Goal: Task Accomplishment & Management: Complete application form

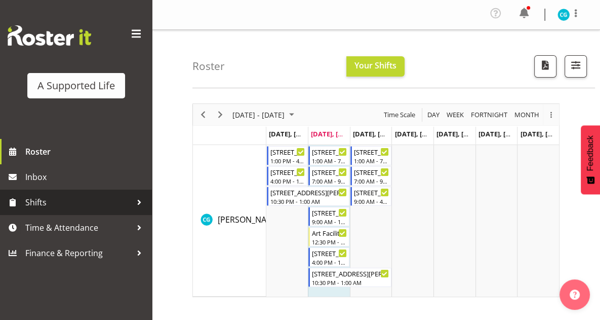
click at [224, 119] on div "Timeline Week of September 9, 2025" at bounding box center [220, 114] width 17 height 21
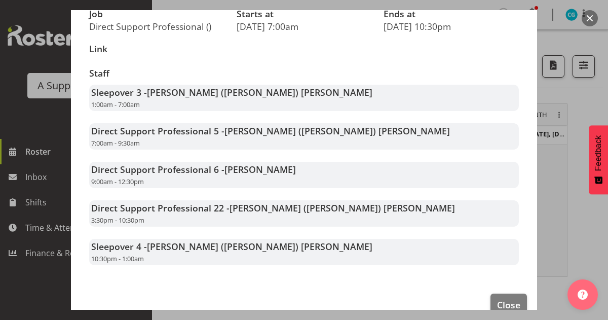
scroll to position [157, 0]
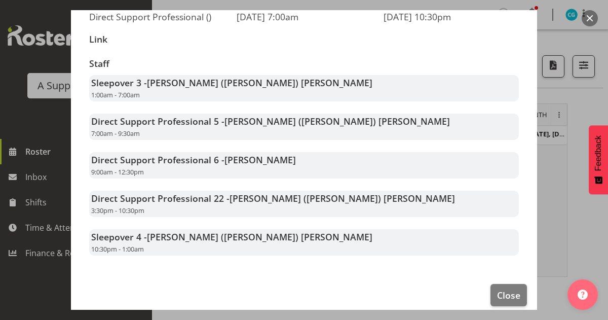
click at [586, 25] on button "button" at bounding box center [589, 18] width 16 height 16
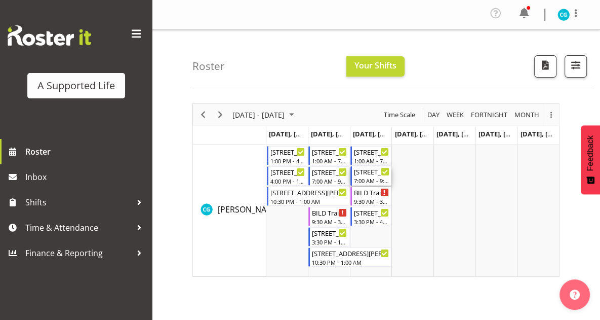
click at [367, 176] on div "7:00 AM - 9:00 AM" at bounding box center [371, 180] width 35 height 8
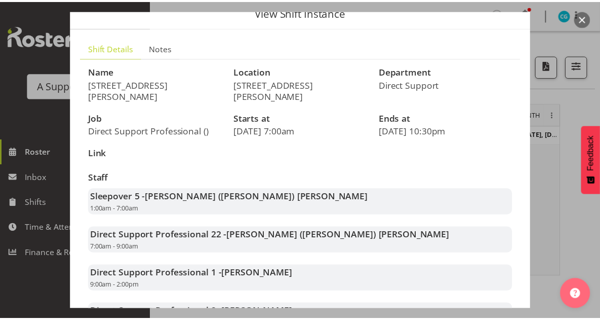
scroll to position [0, 0]
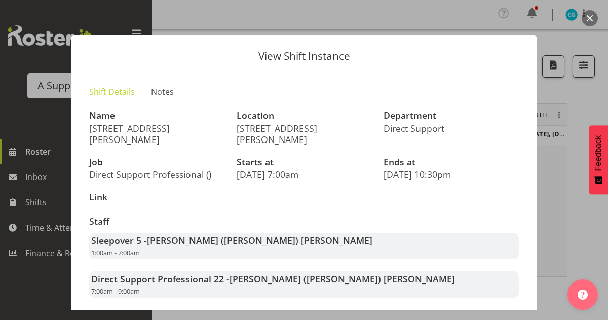
click at [590, 16] on button "button" at bounding box center [589, 18] width 16 height 16
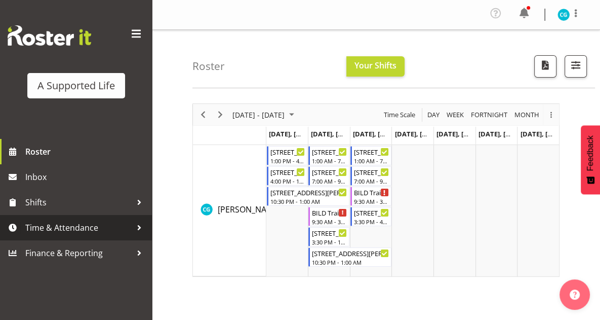
click at [66, 234] on span "Time & Attendance" at bounding box center [78, 227] width 106 height 15
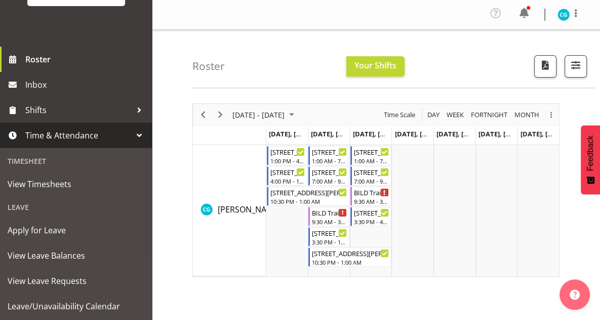
scroll to position [93, 0]
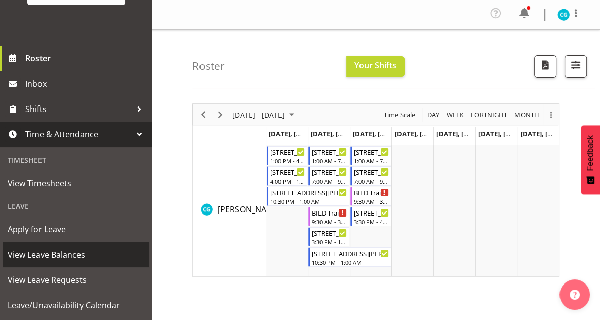
click at [54, 252] on span "View Leave Balances" at bounding box center [76, 254] width 137 height 15
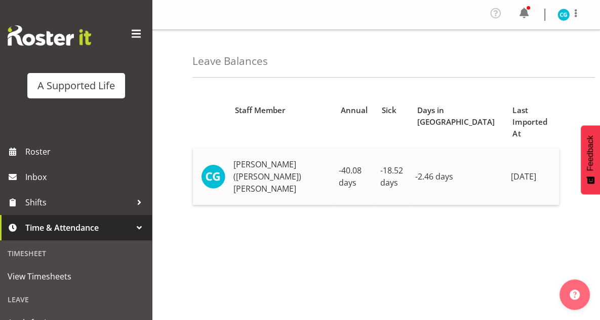
click at [339, 165] on span "-40.08 days" at bounding box center [350, 176] width 23 height 23
click at [276, 160] on td "[PERSON_NAME] ([PERSON_NAME]) [PERSON_NAME]" at bounding box center [281, 176] width 105 height 57
click at [239, 165] on td "[PERSON_NAME] ([PERSON_NAME]) [PERSON_NAME]" at bounding box center [281, 176] width 105 height 57
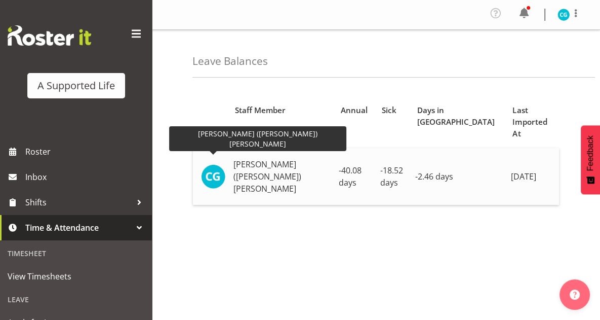
click at [222, 164] on img at bounding box center [213, 176] width 24 height 24
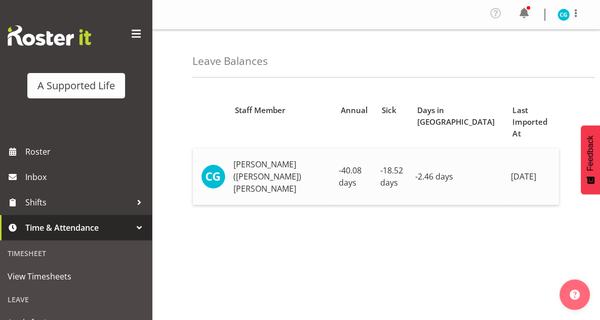
click at [349, 165] on span "-40.08 days" at bounding box center [350, 176] width 23 height 23
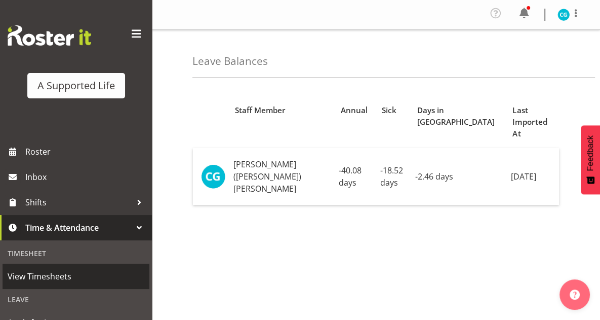
click at [48, 279] on span "View Timesheets" at bounding box center [76, 275] width 137 height 15
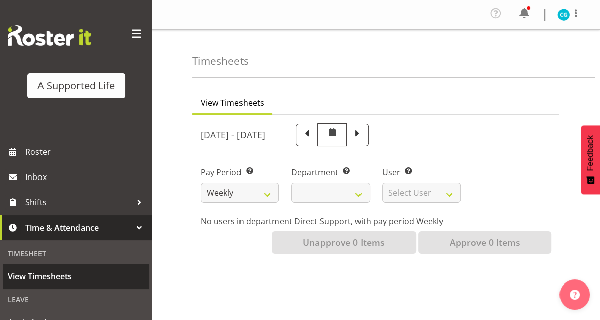
select select
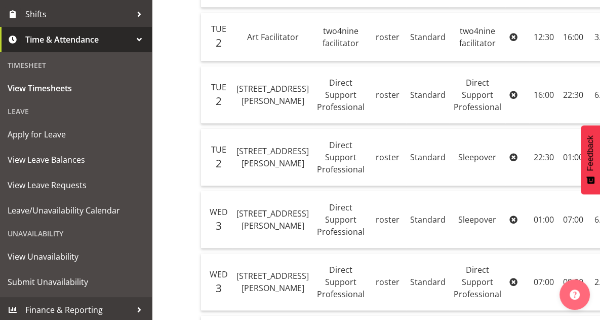
scroll to position [187, 0]
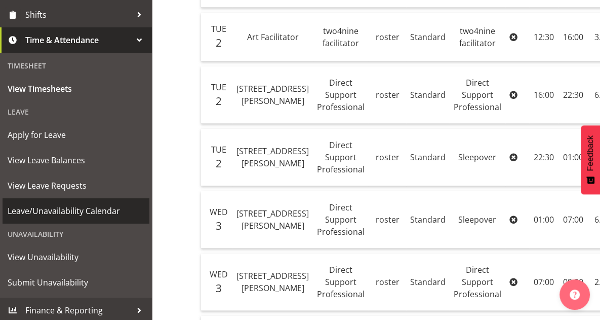
click at [79, 221] on link "Leave/Unavailability Calendar" at bounding box center [76, 210] width 147 height 25
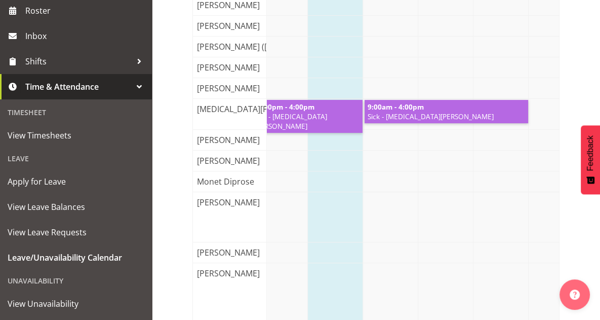
scroll to position [190, 0]
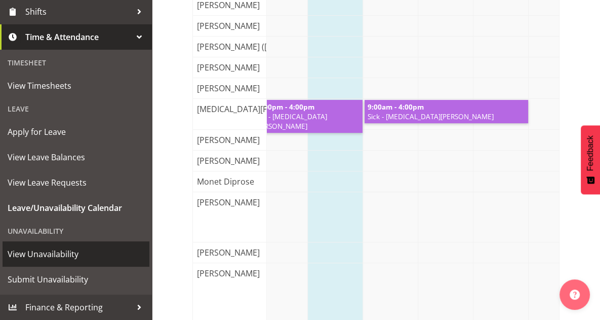
click at [42, 255] on span "View Unavailability" at bounding box center [76, 253] width 137 height 15
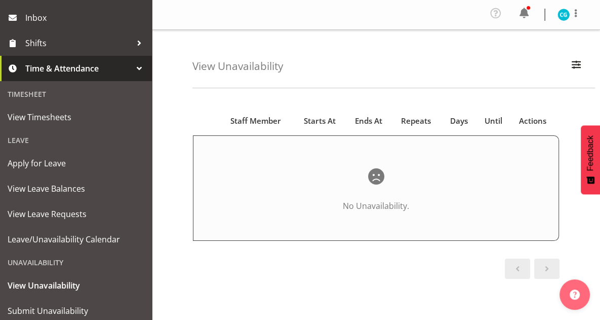
scroll to position [190, 0]
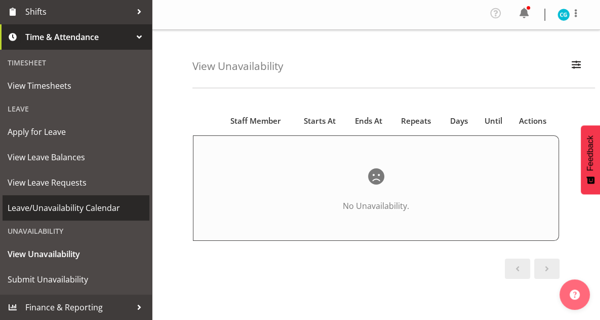
click at [68, 214] on span "Leave/Unavailability Calendar" at bounding box center [76, 207] width 137 height 15
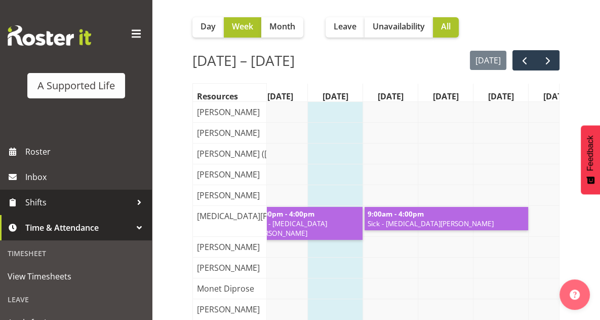
scroll to position [94, 0]
click at [401, 33] on button "Unavailability" at bounding box center [399, 27] width 68 height 20
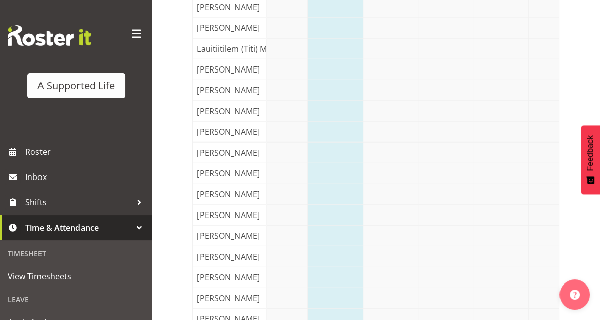
scroll to position [1994, 0]
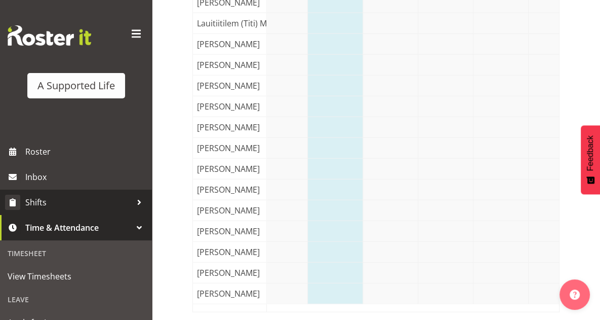
click at [41, 208] on span "Shifts" at bounding box center [78, 201] width 106 height 15
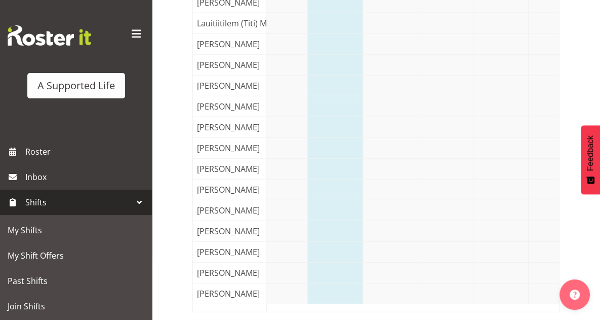
scroll to position [52, 0]
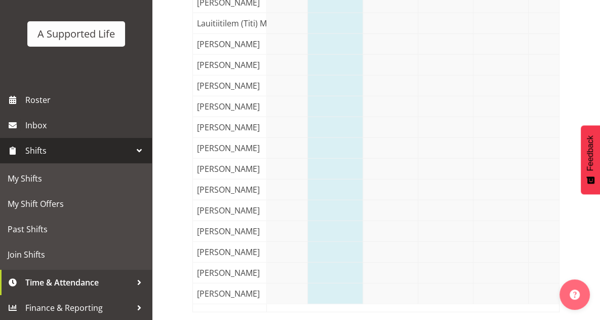
click at [118, 145] on span "Shifts" at bounding box center [78, 150] width 106 height 15
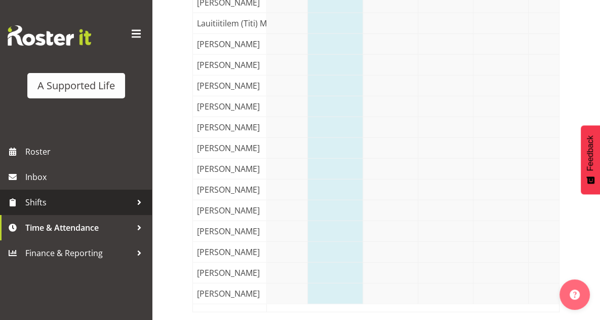
scroll to position [0, 0]
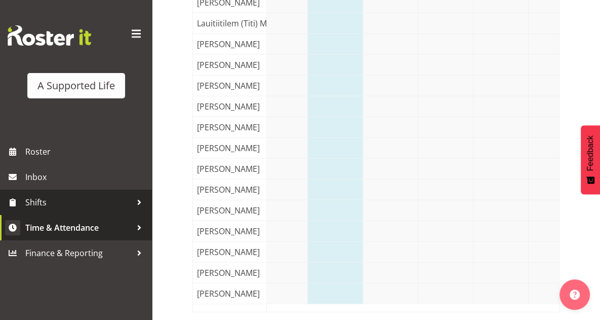
click at [123, 234] on span "Time & Attendance" at bounding box center [78, 227] width 106 height 15
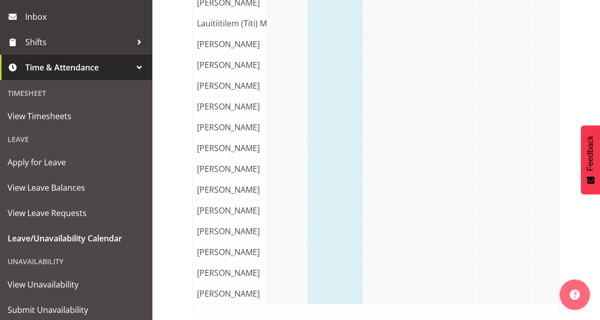
scroll to position [185, 0]
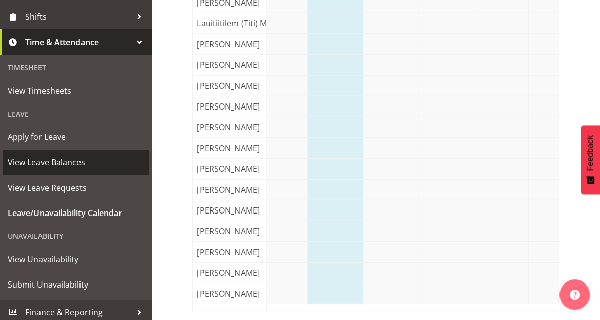
click at [81, 167] on span "View Leave Balances" at bounding box center [76, 161] width 137 height 15
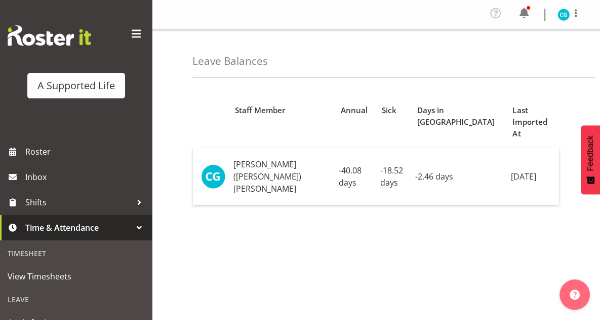
drag, startPoint x: 50, startPoint y: 215, endPoint x: 213, endPoint y: 279, distance: 174.6
click at [213, 279] on div "Staff Member Annual Sick Days in Lieu Last Imported At Christa (Chrissy) Gabrie…" at bounding box center [396, 287] width 408 height 405
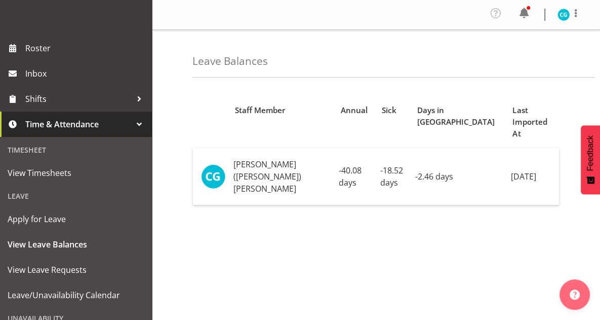
scroll to position [103, 0]
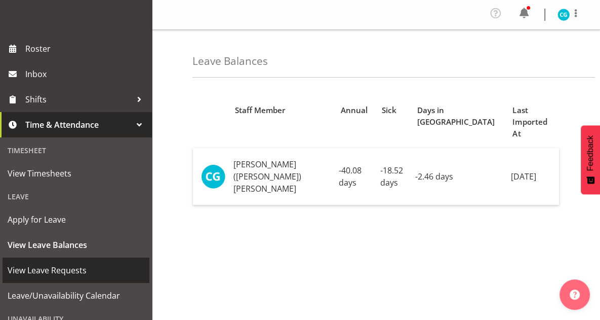
click at [48, 280] on link "View Leave Requests" at bounding box center [76, 269] width 147 height 25
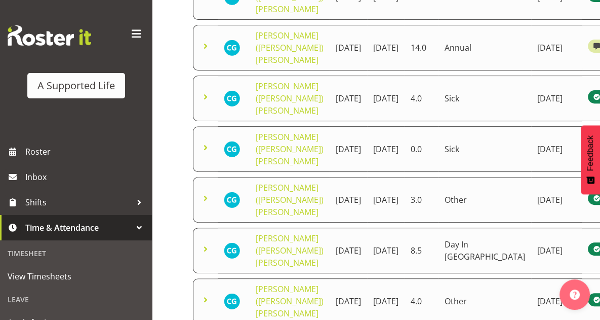
scroll to position [274, 0]
click at [207, 43] on span at bounding box center [206, 45] width 12 height 12
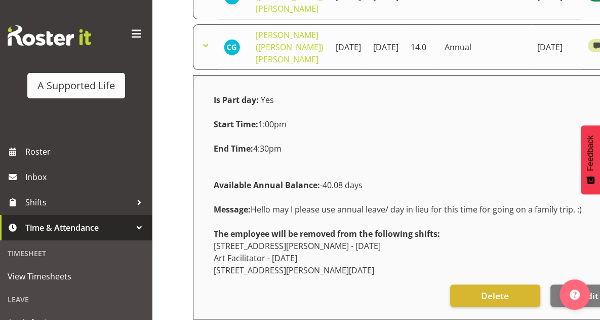
click at [393, 173] on div "Available Annual Balance: -40.08 days" at bounding box center [419, 185] width 422 height 24
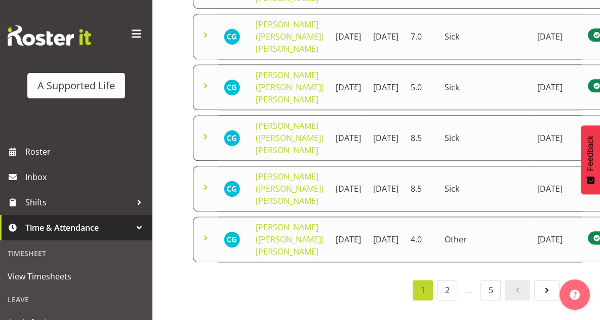
scroll to position [904, 0]
click at [205, 130] on span at bounding box center [206, 136] width 12 height 12
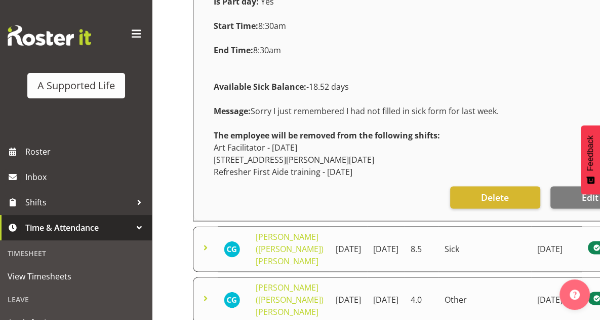
scroll to position [1154, 0]
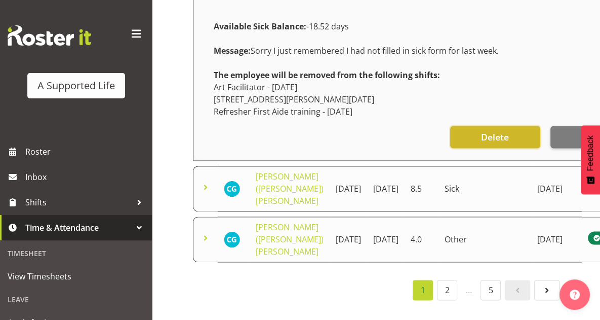
click at [455, 126] on button "Delete" at bounding box center [495, 137] width 90 height 22
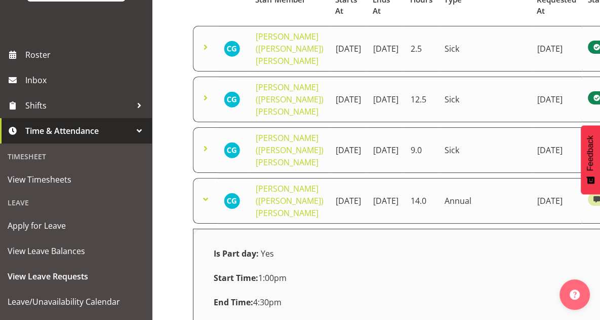
scroll to position [105, 0]
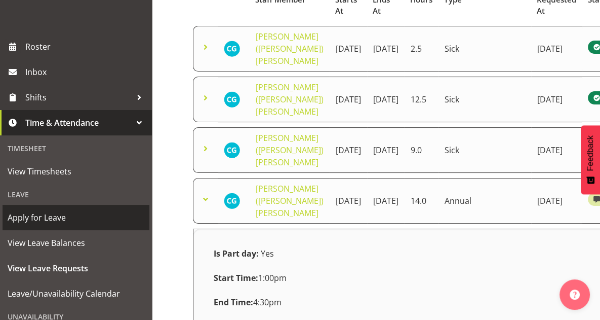
click at [49, 223] on span "Apply for Leave" at bounding box center [76, 217] width 137 height 15
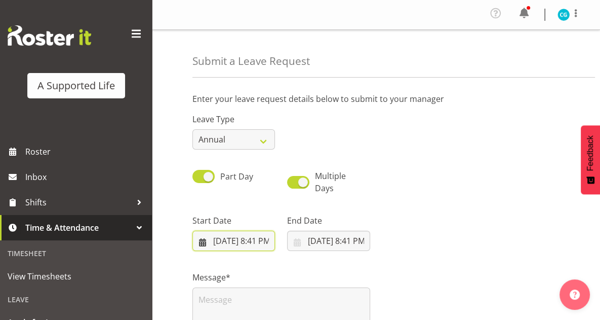
click at [253, 242] on input "[DATE] 8:41 PM" at bounding box center [233, 240] width 83 height 20
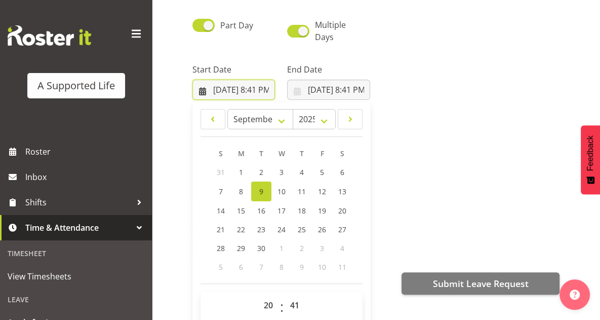
scroll to position [178, 0]
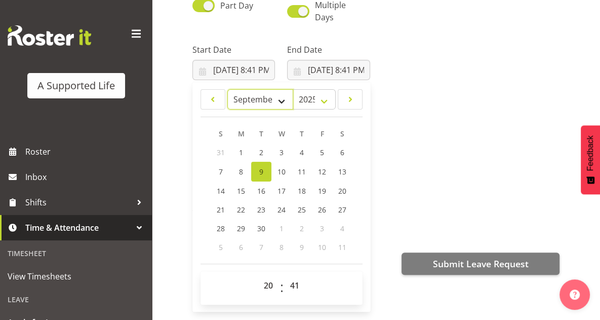
click at [282, 90] on select "January February March April May June July August September October November De…" at bounding box center [260, 99] width 66 height 20
click at [321, 89] on select "2035 2034 2033 2032 2031 2030 2029 2028 2027 2026 2025 2024 2023 2022 2021 2020…" at bounding box center [314, 99] width 43 height 20
select select "2026"
click at [293, 89] on select "2035 2034 2033 2032 2031 2030 2029 2028 2027 2026 2025 2024 2023 2022 2021 2020…" at bounding box center [314, 99] width 43 height 20
click at [263, 89] on select "January February March April May June July August September October November De…" at bounding box center [260, 99] width 66 height 20
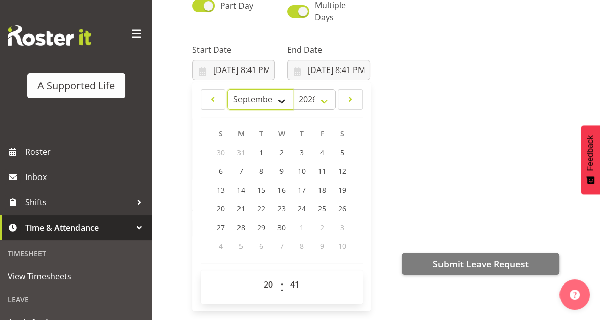
select select "0"
click at [227, 89] on select "January February March April May June July August September October November De…" at bounding box center [260, 99] width 66 height 20
click at [243, 166] on link "5" at bounding box center [241, 171] width 20 height 19
type input "1/5/2026, 8:41 PM"
click at [266, 276] on select "00 01 02 03 04 05 06 07 08 09 10 11 12 13 14 15 16 17 18 19 20 21 22 23" at bounding box center [269, 284] width 23 height 20
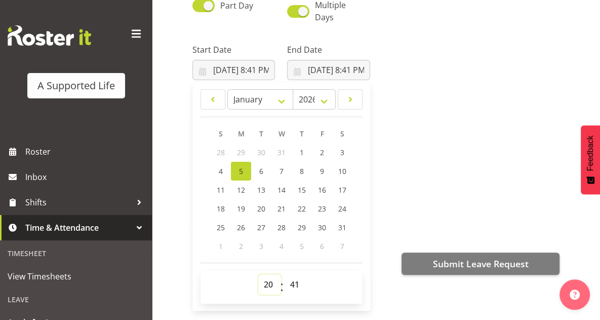
select select "13"
type input "1/5/2026, 1:41 PM"
click at [295, 280] on select "00 01 02 03 04 05 06 07 08 09 10 11 12 13 14 15 16 17 18 19 20 21 22 23 24 25 2…" at bounding box center [296, 284] width 23 height 20
select select "0"
click at [240, 185] on span "12" at bounding box center [241, 190] width 8 height 10
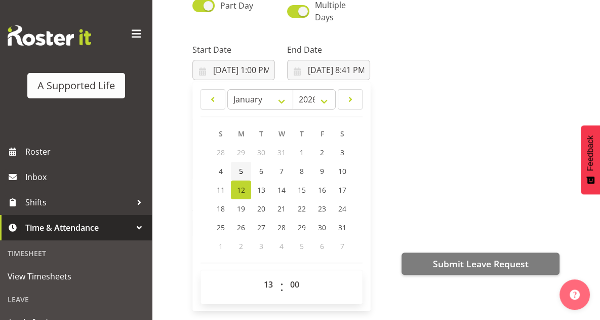
click at [239, 166] on span "5" at bounding box center [241, 171] width 4 height 10
click at [246, 183] on link "12" at bounding box center [241, 189] width 20 height 19
click at [258, 185] on span "13" at bounding box center [261, 190] width 8 height 10
type input "1/13/2026, 1:00 PM"
click at [266, 274] on select "00 01 02 03 04 05 06 07 08 09 10 11 12 13 14 15 16 17 18 19 20 21 22 23" at bounding box center [269, 284] width 23 height 20
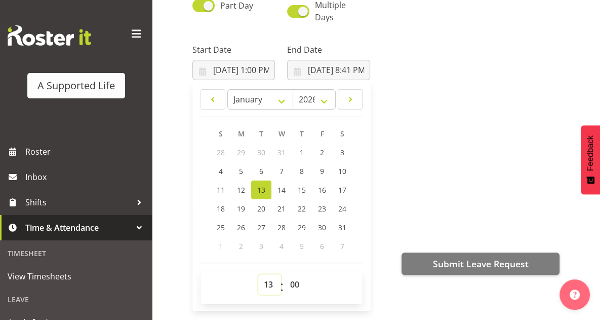
select select "9"
click at [258, 274] on select "00 01 02 03 04 05 06 07 08 09 10 11 12 13 14 15 16 17 18 19 20 21 22 23" at bounding box center [269, 284] width 23 height 20
type input "1/13/2026, 9:00 AM"
click at [272, 279] on select "00 01 02 03 04 05 06 07 08 09 10 11 12 13 14 15 16 17 18 19 20 21 22 23" at bounding box center [269, 284] width 23 height 20
click at [258, 274] on select "00 01 02 03 04 05 06 07 08 09 10 11 12 13 14 15 16 17 18 19 20 21 22 23" at bounding box center [269, 284] width 23 height 20
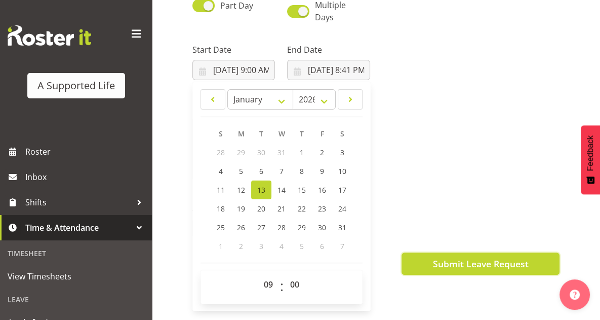
click at [457, 257] on span "Submit Leave Request" at bounding box center [480, 263] width 96 height 13
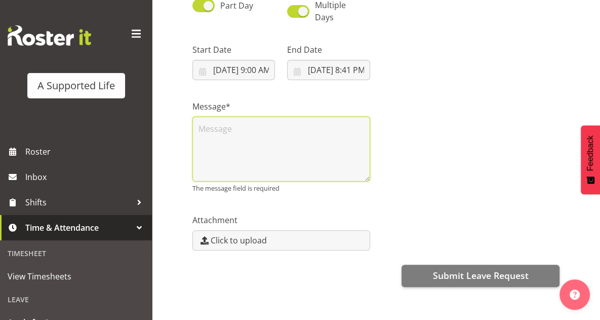
click at [308, 131] on textarea at bounding box center [281, 148] width 178 height 65
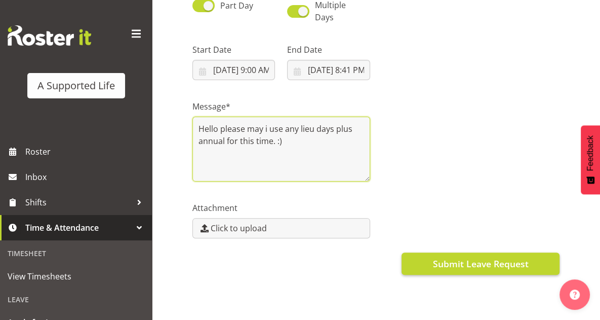
type textarea "Hello please may i use any lieu days plus annual for this time. :)"
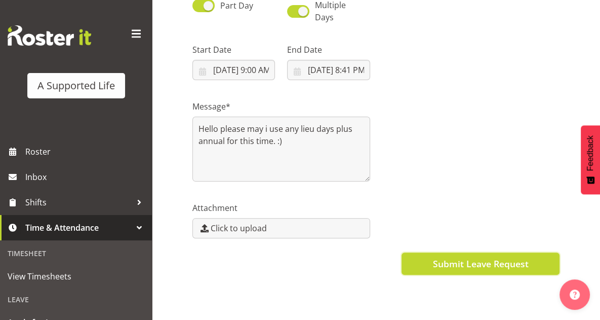
click at [469, 257] on span "Submit Leave Request" at bounding box center [480, 263] width 96 height 13
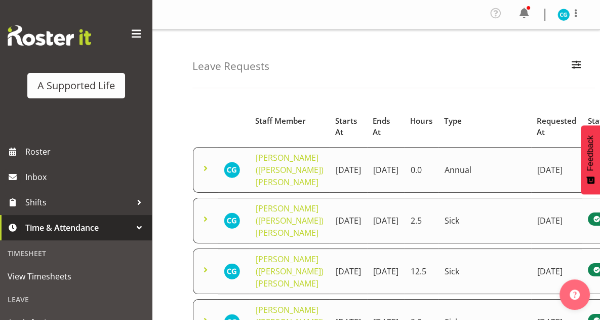
click at [204, 164] on span at bounding box center [206, 168] width 12 height 12
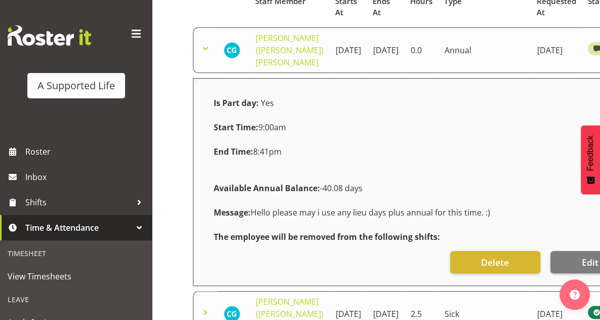
scroll to position [123, 0]
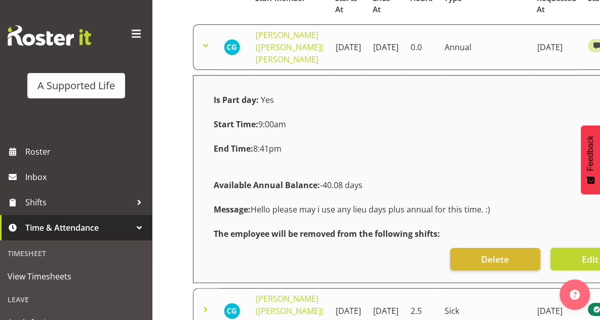
click at [581, 256] on span "Edit" at bounding box center [589, 258] width 17 height 13
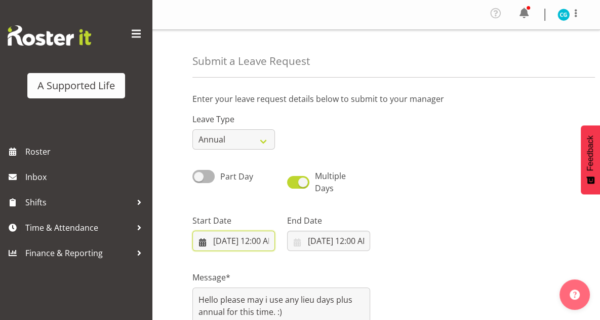
click at [248, 243] on input "[DATE] 12:00 AM" at bounding box center [233, 240] width 83 height 20
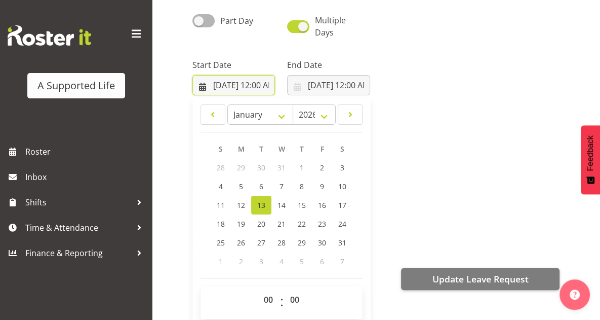
scroll to position [159, 0]
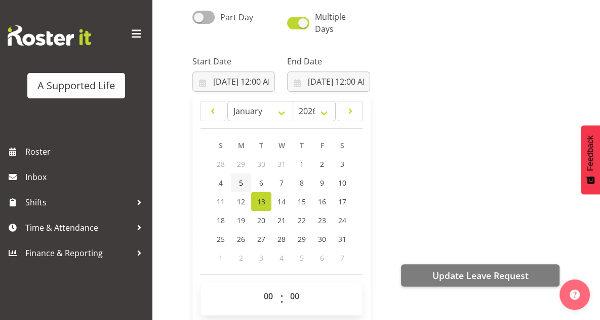
click at [238, 183] on link "5" at bounding box center [241, 182] width 20 height 19
type input "1/5/2026, 12:00 AM"
click at [269, 296] on select "00 01 02 03 04 05 06 07 08 09 10 11 12 13 14 15 16 17 18 19 20 21 22 23" at bounding box center [269, 296] width 23 height 20
select select "13"
type input "1/5/2026, 1:00 PM"
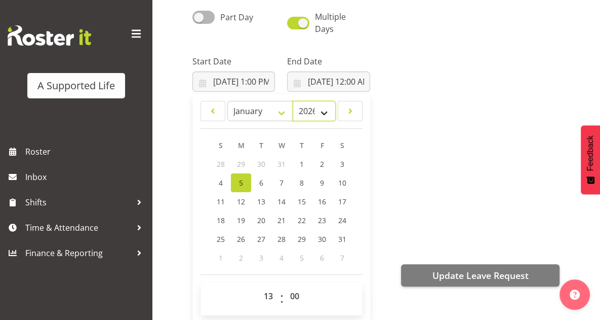
click at [332, 109] on select "2036 2035 2034 2033 2032 2031 2030 2029 2028 2027 2026 2025 2024 2023 2022 2021…" at bounding box center [314, 111] width 43 height 20
click at [328, 83] on input "9/9/2025, 12:00 AM" at bounding box center [328, 81] width 83 height 20
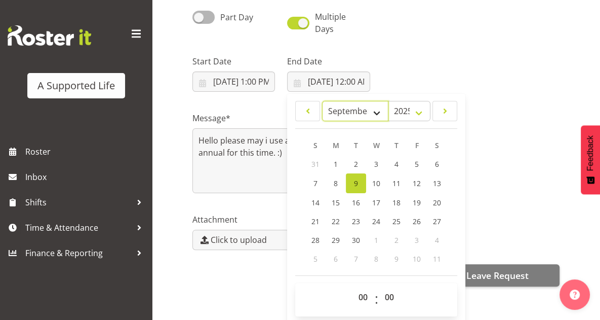
click at [378, 116] on select "January February March April May June July August September October November De…" at bounding box center [355, 111] width 66 height 20
click at [419, 109] on select "2035 2034 2033 2032 2031 2030 2029 2028 2027 2026 2025 2024 2023 2022 2021 2020…" at bounding box center [409, 111] width 43 height 20
select select "2026"
click at [388, 101] on select "2035 2034 2033 2032 2031 2030 2029 2028 2027 2026 2025 2024 2023 2022 2021 2020…" at bounding box center [409, 111] width 43 height 20
click at [345, 112] on select "January February March April May June July August September October November De…" at bounding box center [355, 111] width 66 height 20
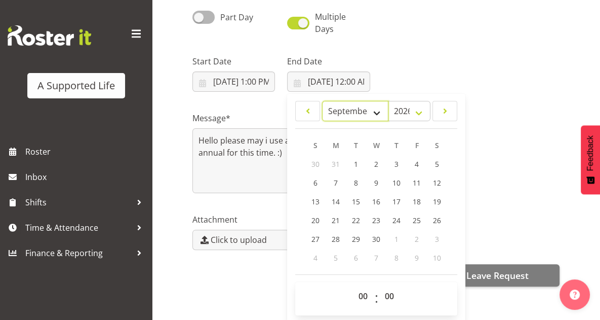
select select "0"
click at [322, 101] on select "January February March April May June July August September October November De…" at bounding box center [355, 111] width 66 height 20
click at [353, 199] on span "13" at bounding box center [356, 201] width 8 height 10
type input "1/13/2026, 12:00 AM"
click at [361, 293] on select "00 01 02 03 04 05 06 07 08 09 10 11 12 13 14 15 16 17 18 19 20 21 22 23" at bounding box center [364, 296] width 23 height 20
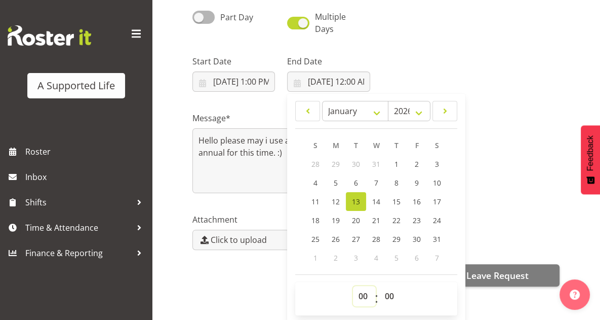
select select "9"
type input "1/13/2026, 9:00 AM"
click at [409, 294] on div "00 01 02 03 04 05 06 07 08 09 10 11 12 13 14 15 16 17 18 19 20 21 22 23 : 00 01…" at bounding box center [376, 298] width 162 height 25
click at [496, 224] on div "Attachment Click to upload" at bounding box center [375, 227] width 379 height 57
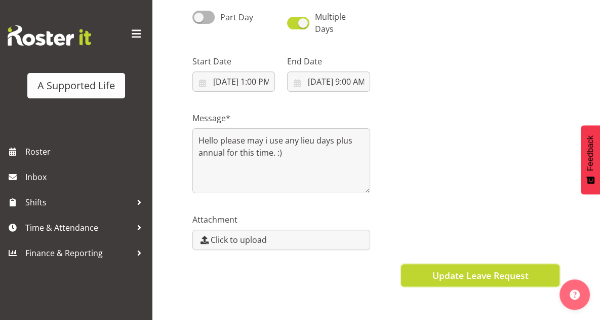
click at [478, 281] on span "Update Leave Request" at bounding box center [480, 274] width 96 height 13
